Goal: Contribute content

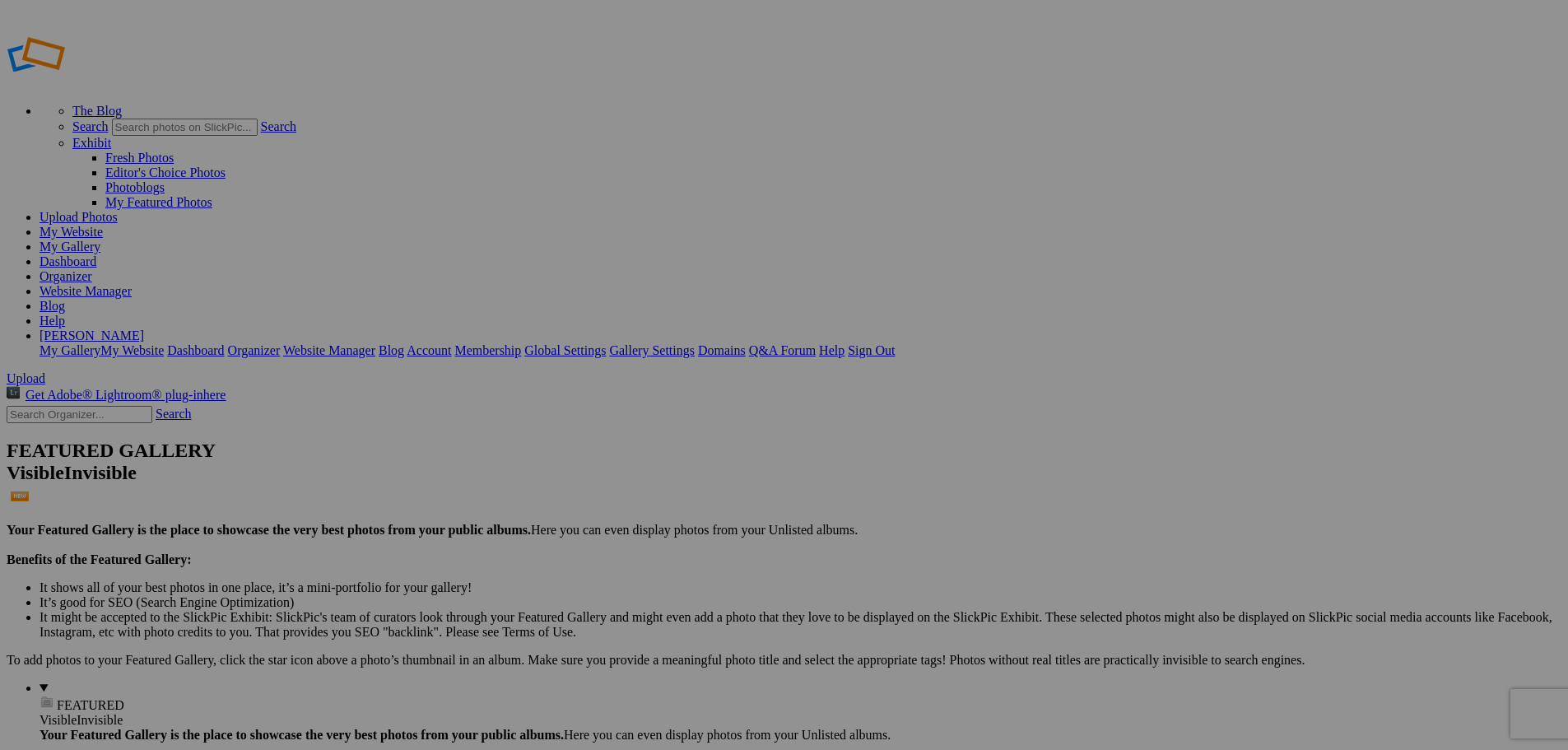
type input "Fall Foliage"
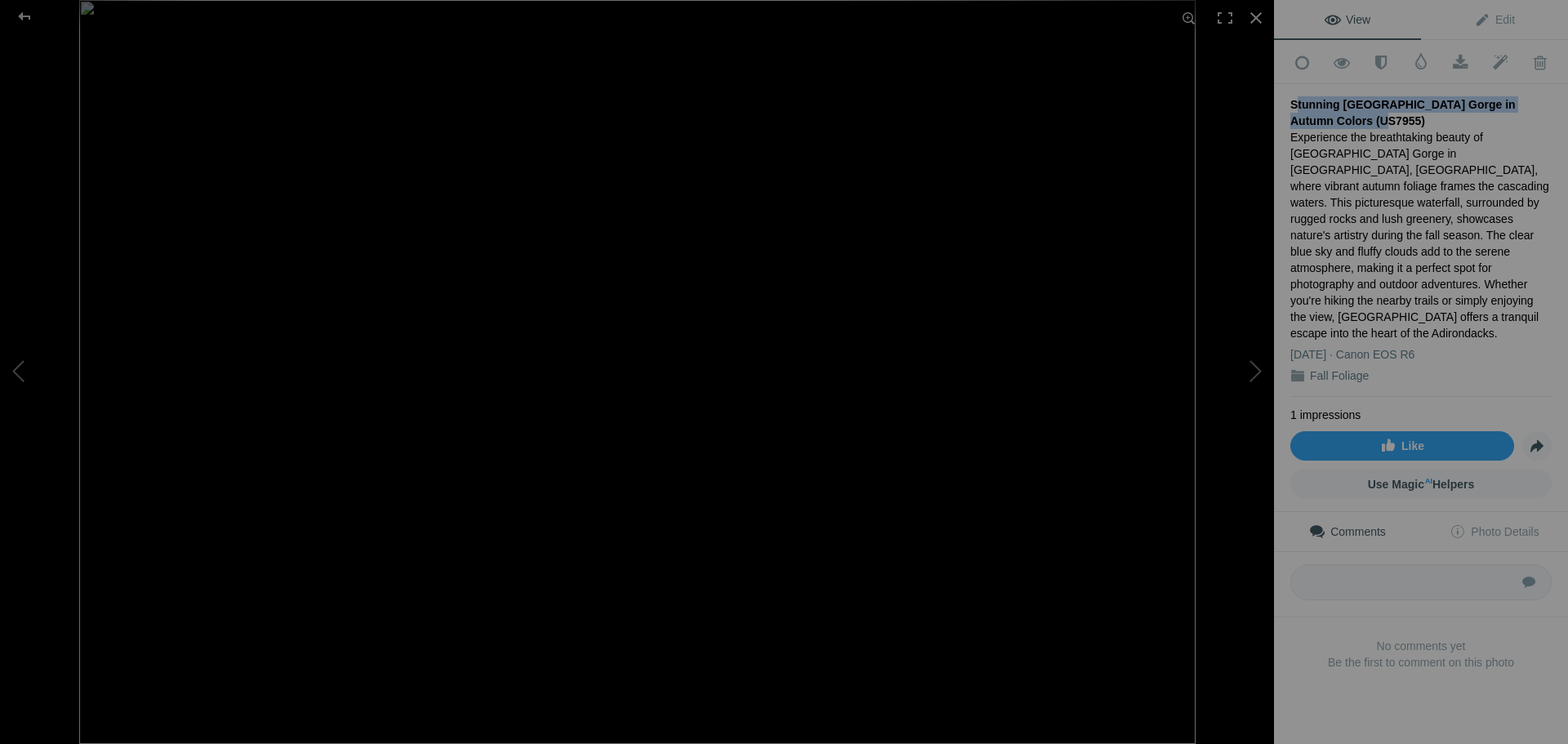
drag, startPoint x: 1348, startPoint y: 116, endPoint x: 1278, endPoint y: 98, distance: 72.3
click at [1278, 98] on div "Add to Quick Collection Remove from Quick Collection Hide from Public View Unhi…" at bounding box center [1421, 382] width 294 height 684
copy div "Stunning [GEOGRAPHIC_DATA] Gorge in Autumn Colors (US7955)"
click at [1492, 20] on span "Edit" at bounding box center [1494, 20] width 41 height 13
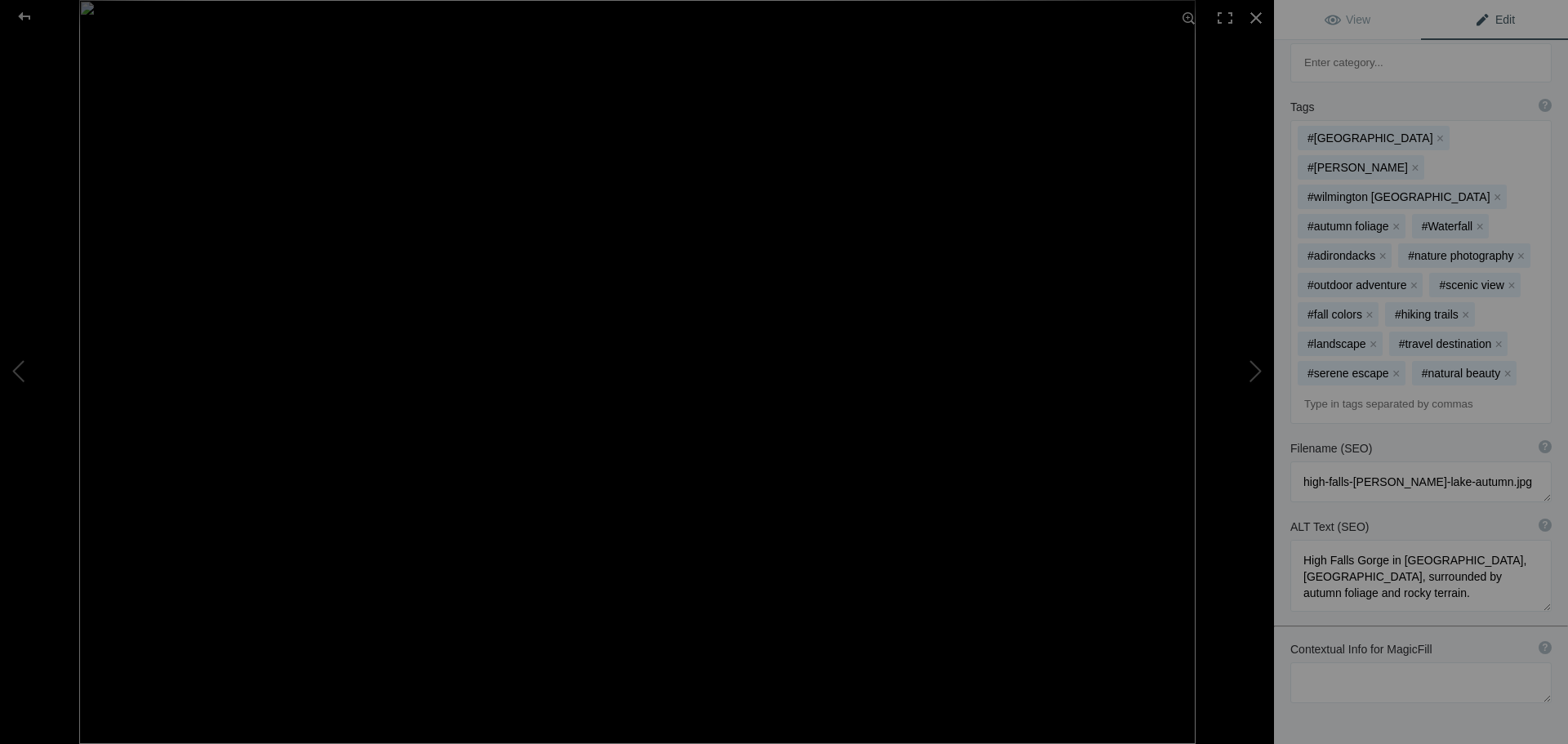
scroll to position [496, 0]
drag, startPoint x: 1365, startPoint y: 499, endPoint x: 1297, endPoint y: 451, distance: 83.2
click at [1297, 543] on textarea at bounding box center [1421, 578] width 261 height 72
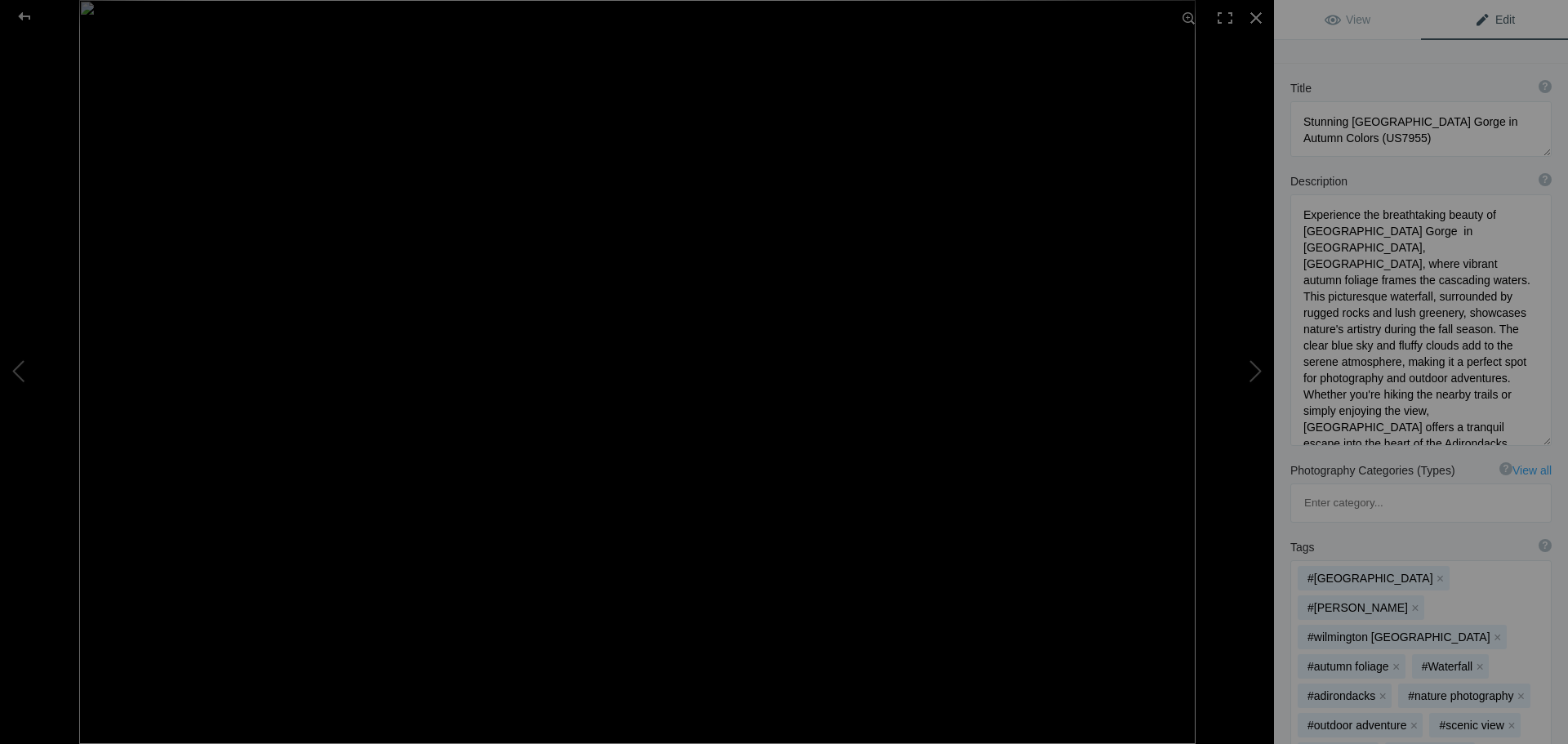
scroll to position [51, 0]
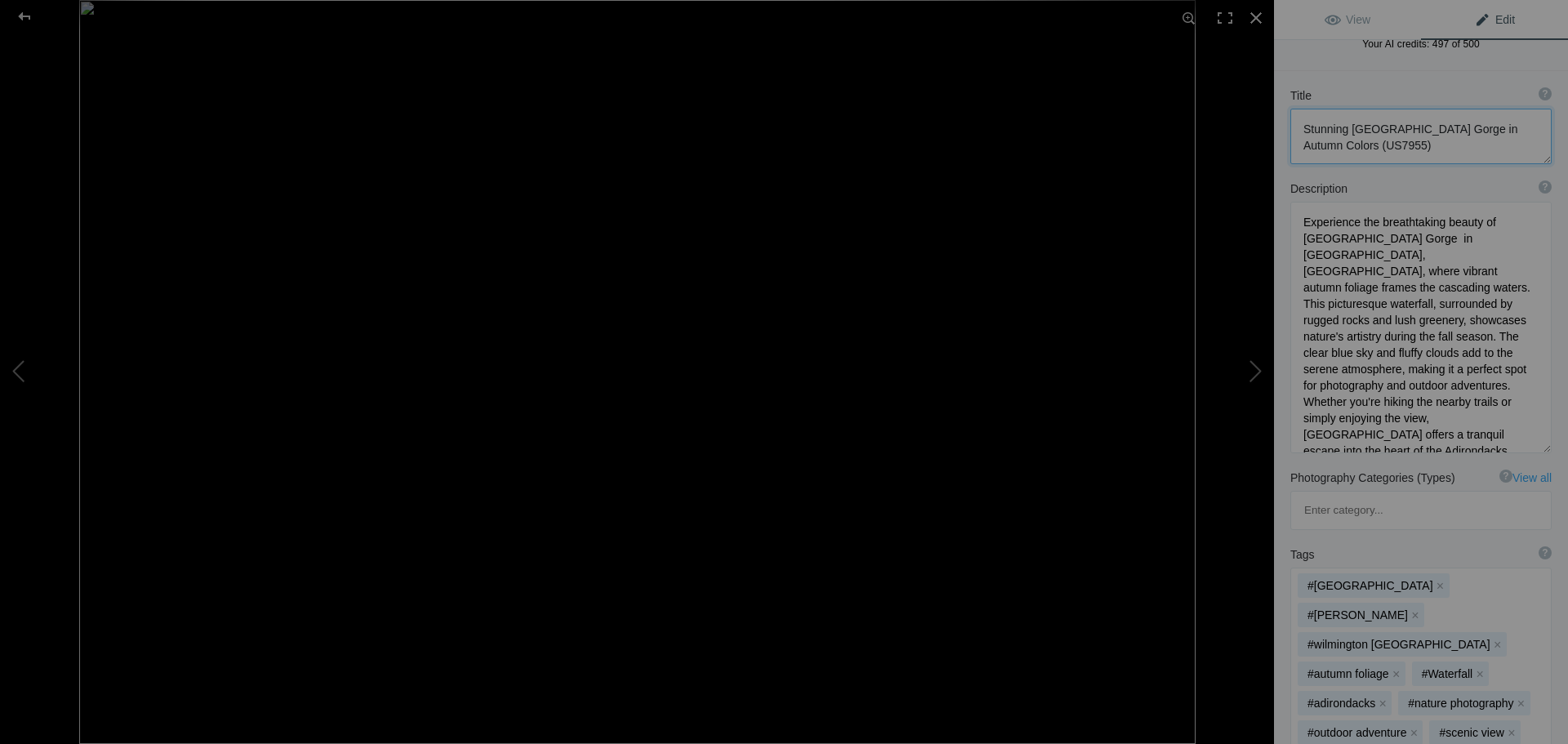
drag, startPoint x: 1422, startPoint y: 148, endPoint x: 1290, endPoint y: 132, distance: 133.0
click at [1290, 132] on textarea at bounding box center [1421, 136] width 261 height 56
drag, startPoint x: 1409, startPoint y: 317, endPoint x: 1294, endPoint y: 222, distance: 149.2
click at [1294, 222] on textarea at bounding box center [1421, 327] width 261 height 252
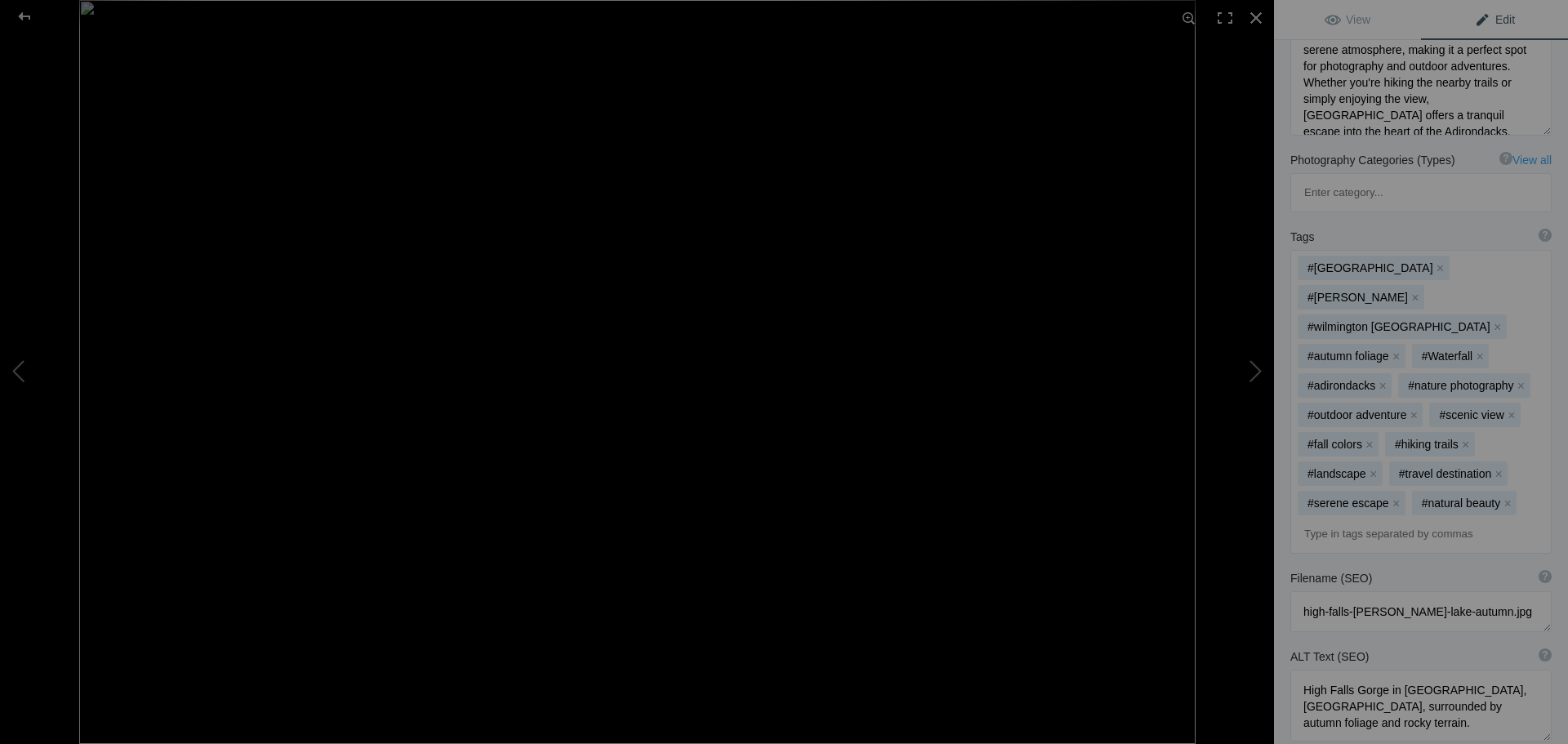
scroll to position [383, 0]
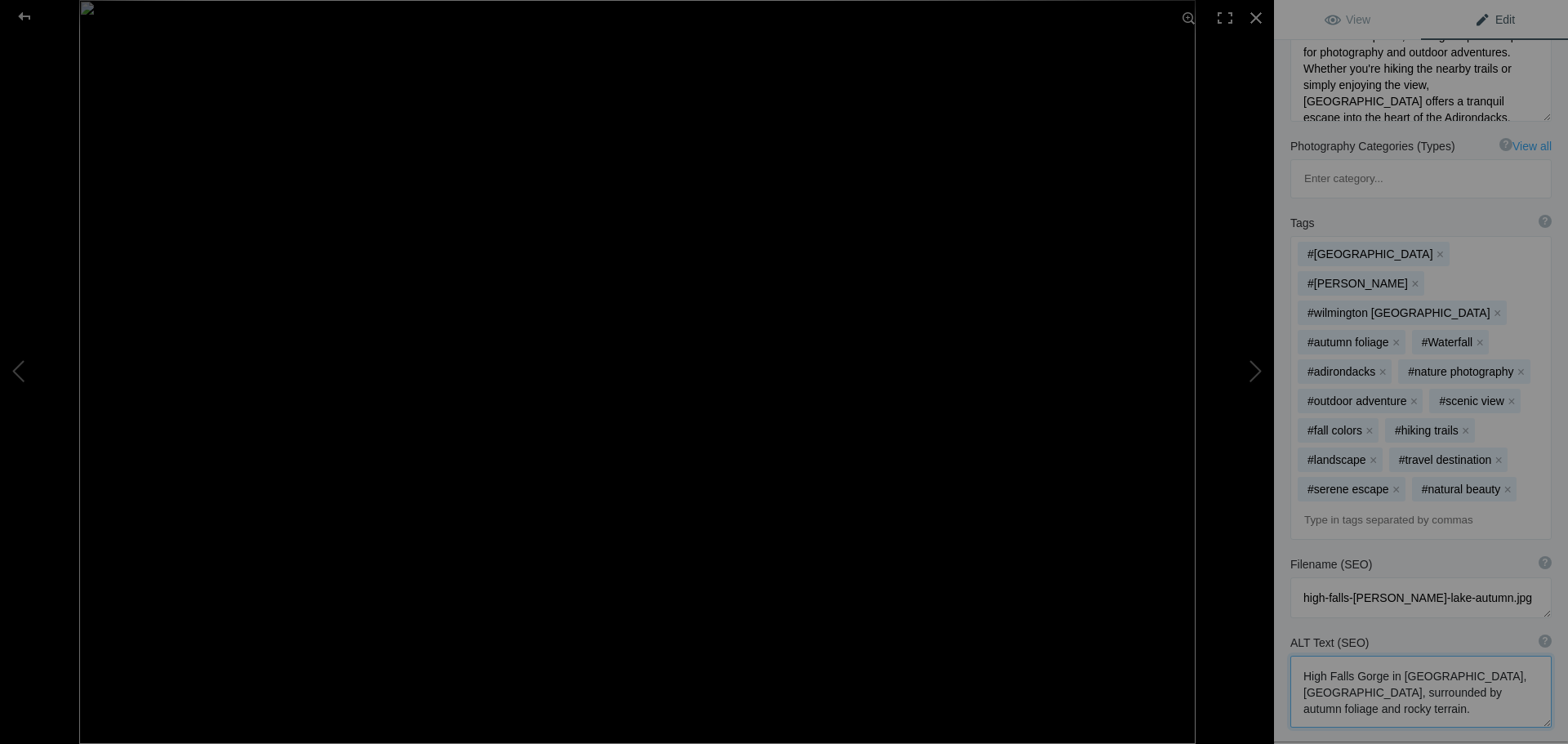
drag, startPoint x: 1379, startPoint y: 599, endPoint x: 1287, endPoint y: 569, distance: 96.8
click at [1287, 626] on div "ALT Text (SEO) ? Provide a concise and descriptive text for the image, focusing…" at bounding box center [1421, 681] width 294 height 109
